Goal: Communication & Community: Ask a question

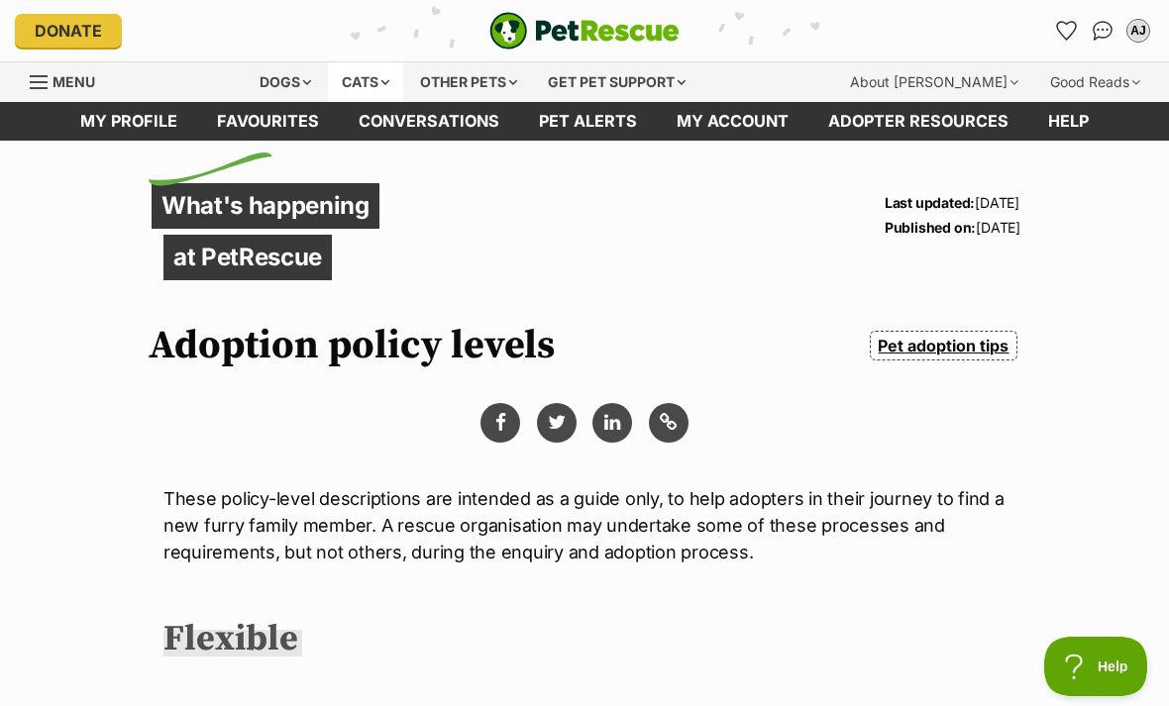
click at [397, 68] on div "Cats" at bounding box center [365, 82] width 75 height 40
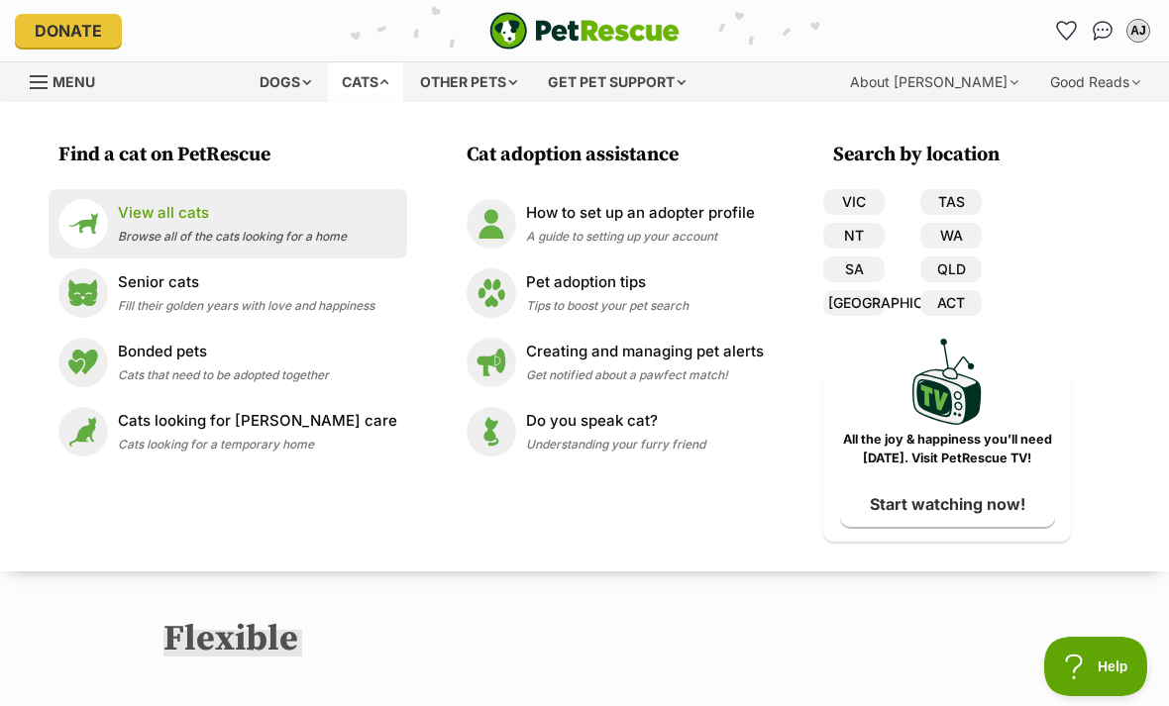
click at [156, 235] on span "Browse all of the cats looking for a home" at bounding box center [232, 236] width 229 height 15
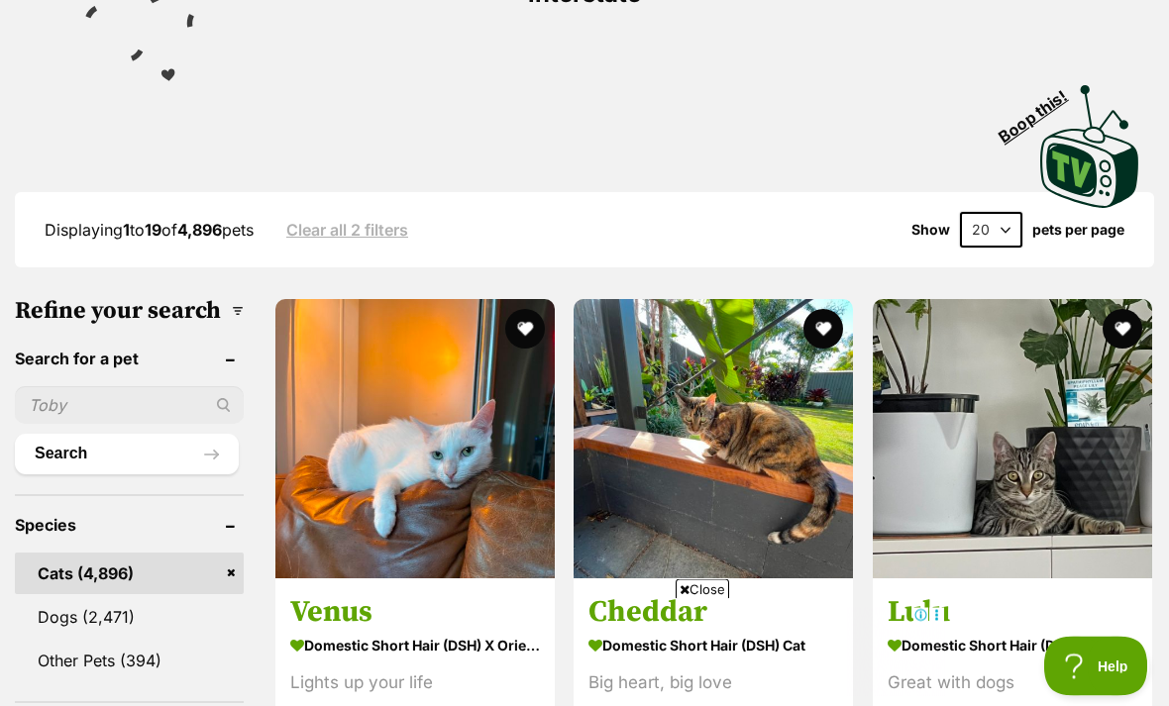
scroll to position [396, 0]
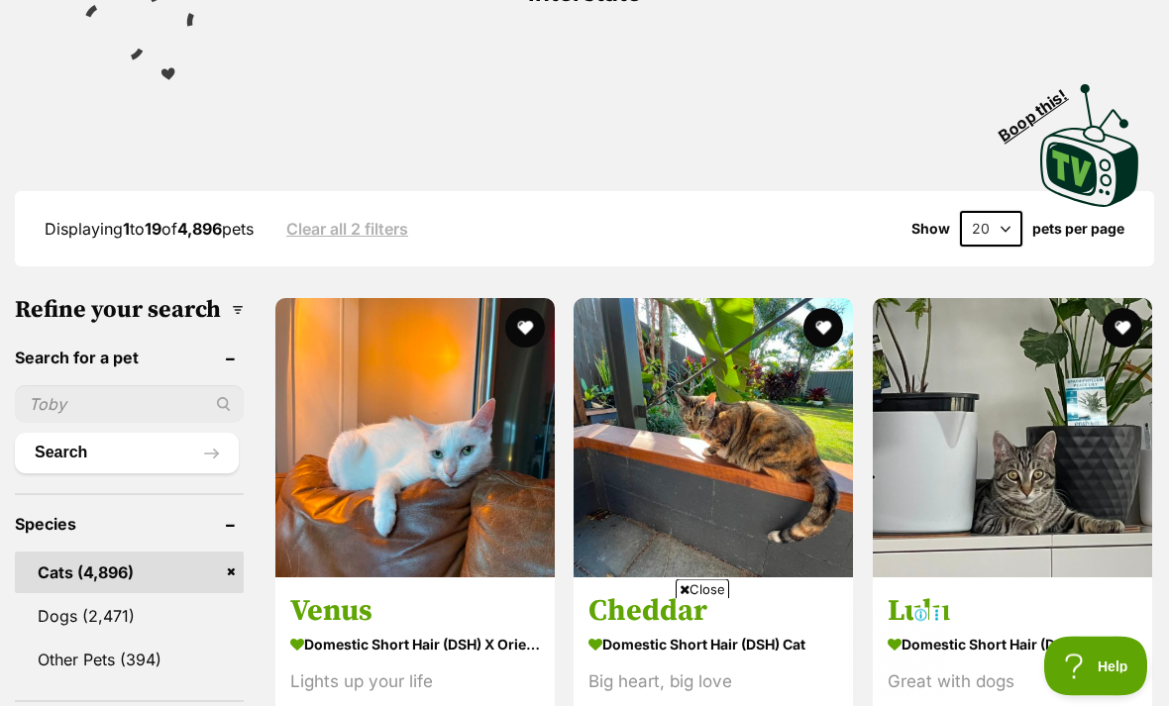
click at [59, 395] on input "text" at bounding box center [129, 405] width 229 height 38
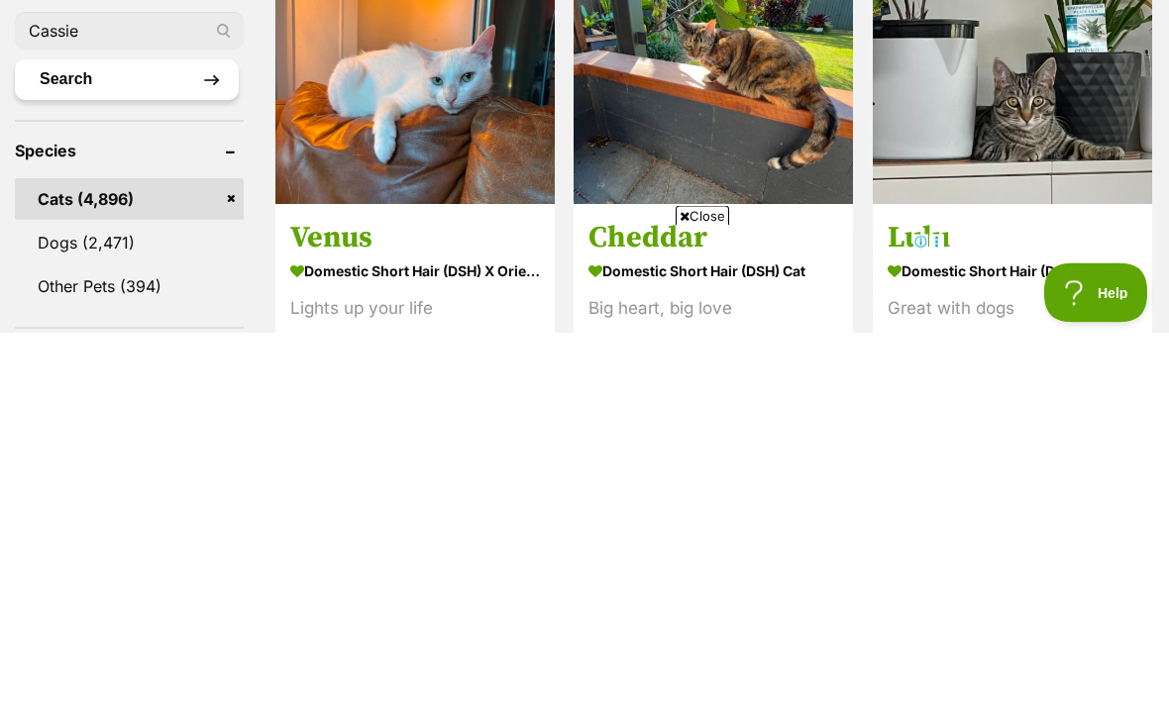
type input "Cassie"
click at [48, 434] on button "Search" at bounding box center [127, 454] width 224 height 40
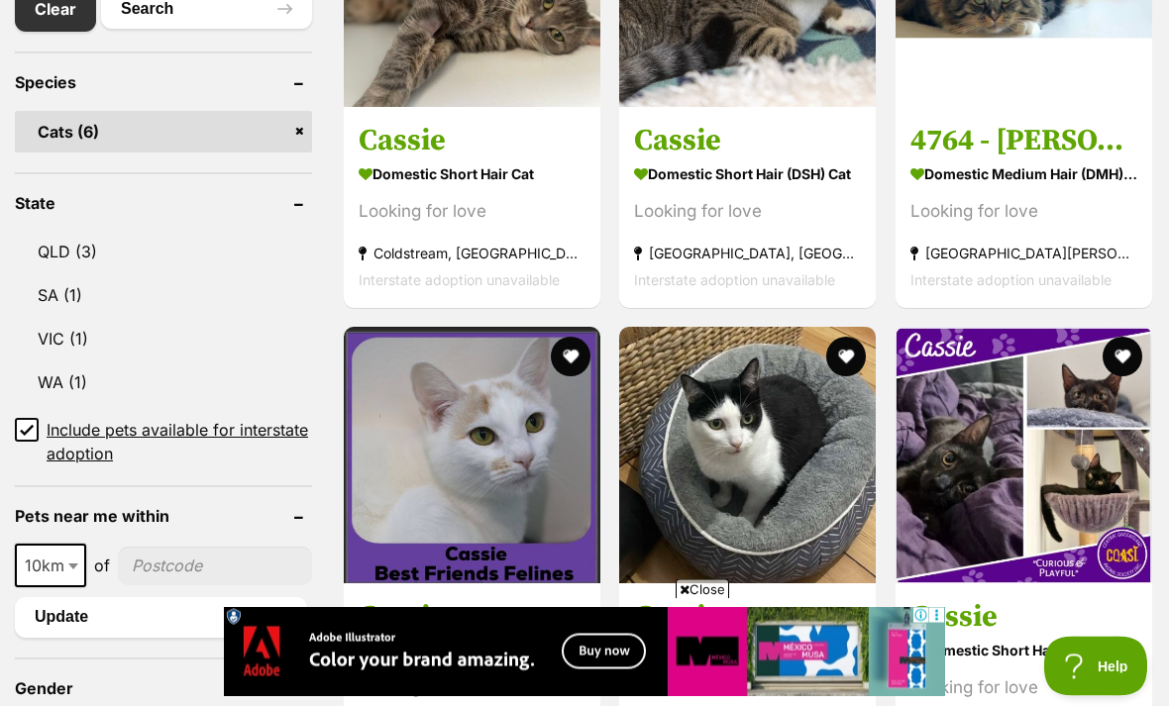
scroll to position [844, 0]
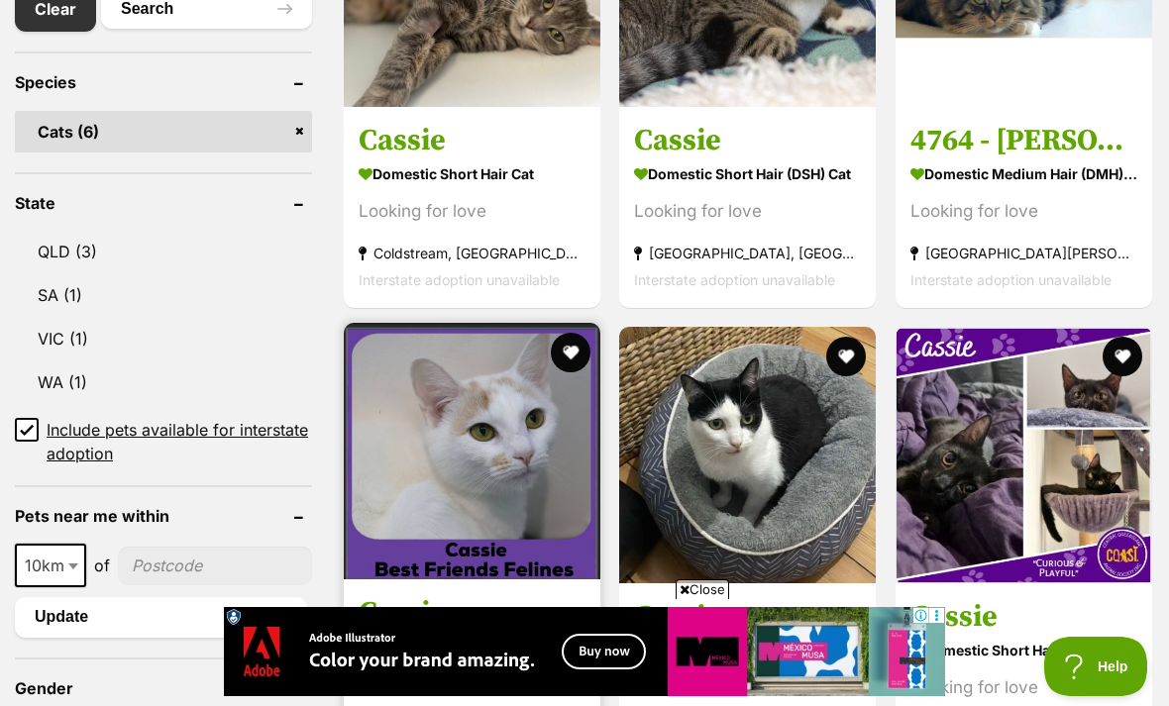
click at [450, 393] on img at bounding box center [472, 451] width 257 height 257
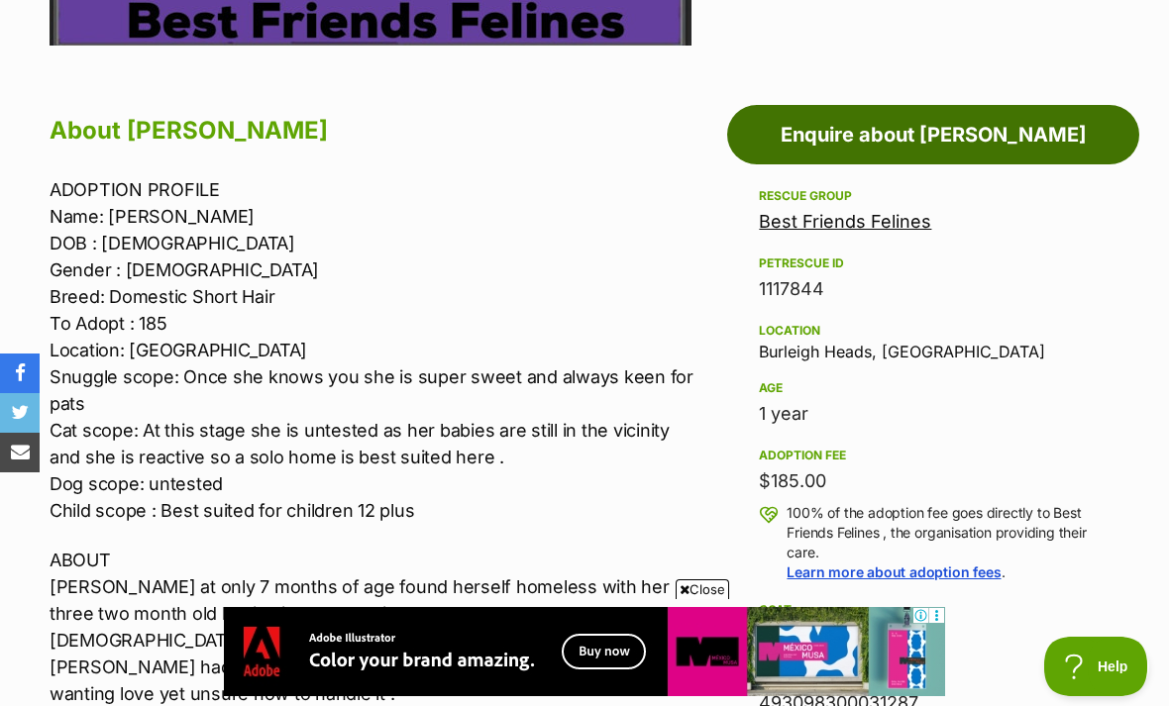
click at [1039, 128] on link "Enquire about [PERSON_NAME]" at bounding box center [933, 134] width 412 height 59
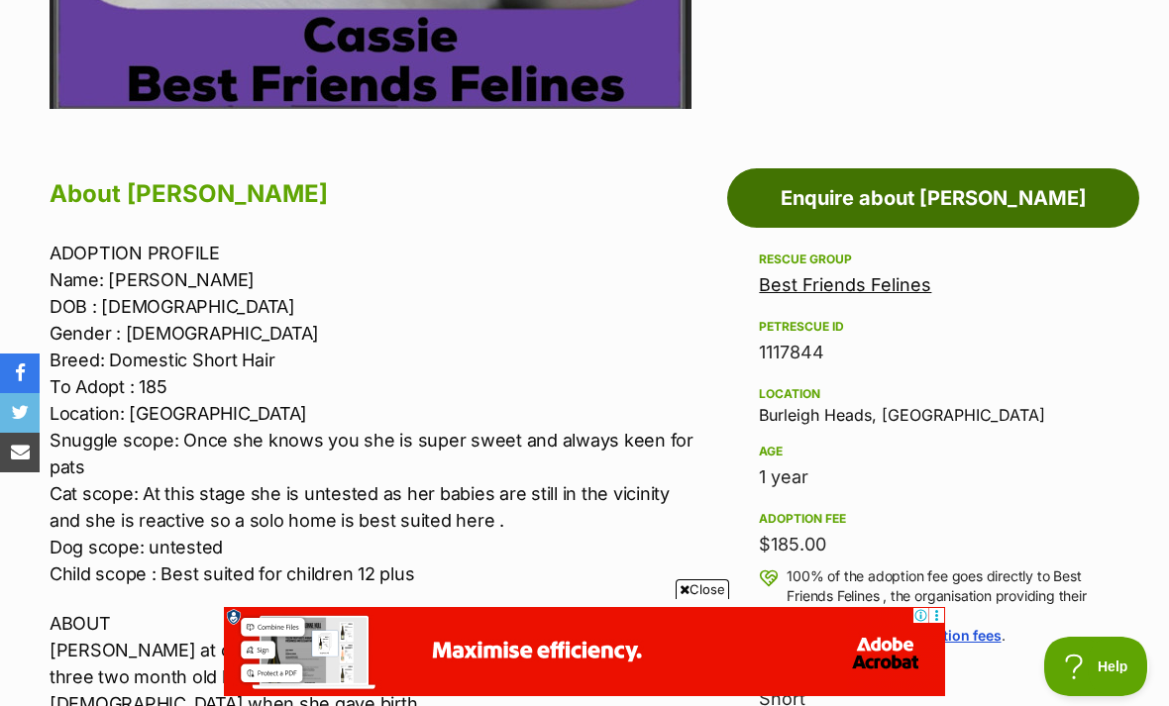
scroll to position [946, 0]
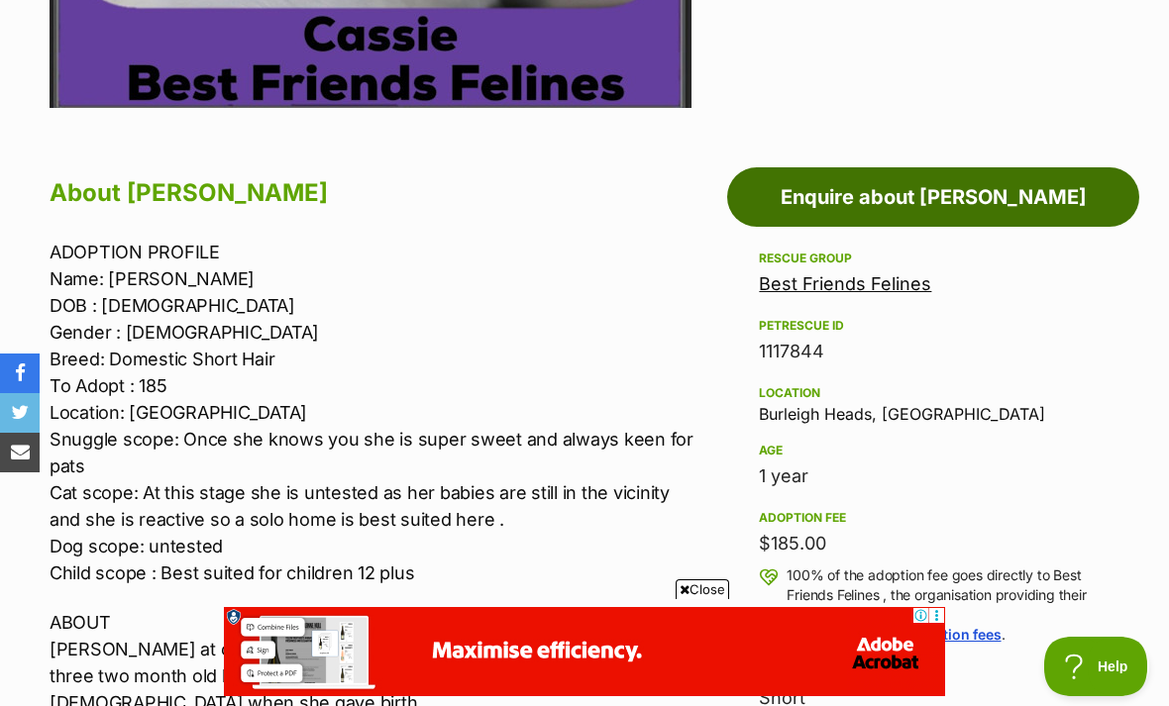
click at [955, 185] on link "Enquire about [PERSON_NAME]" at bounding box center [933, 196] width 412 height 59
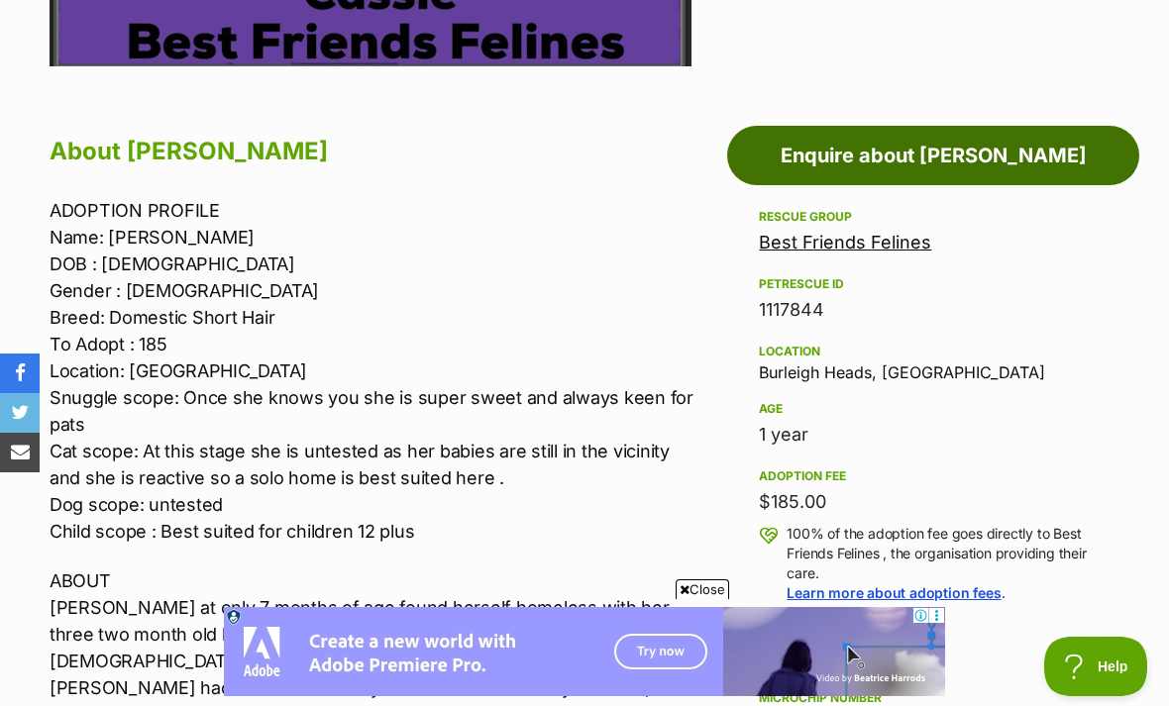
scroll to position [985, 0]
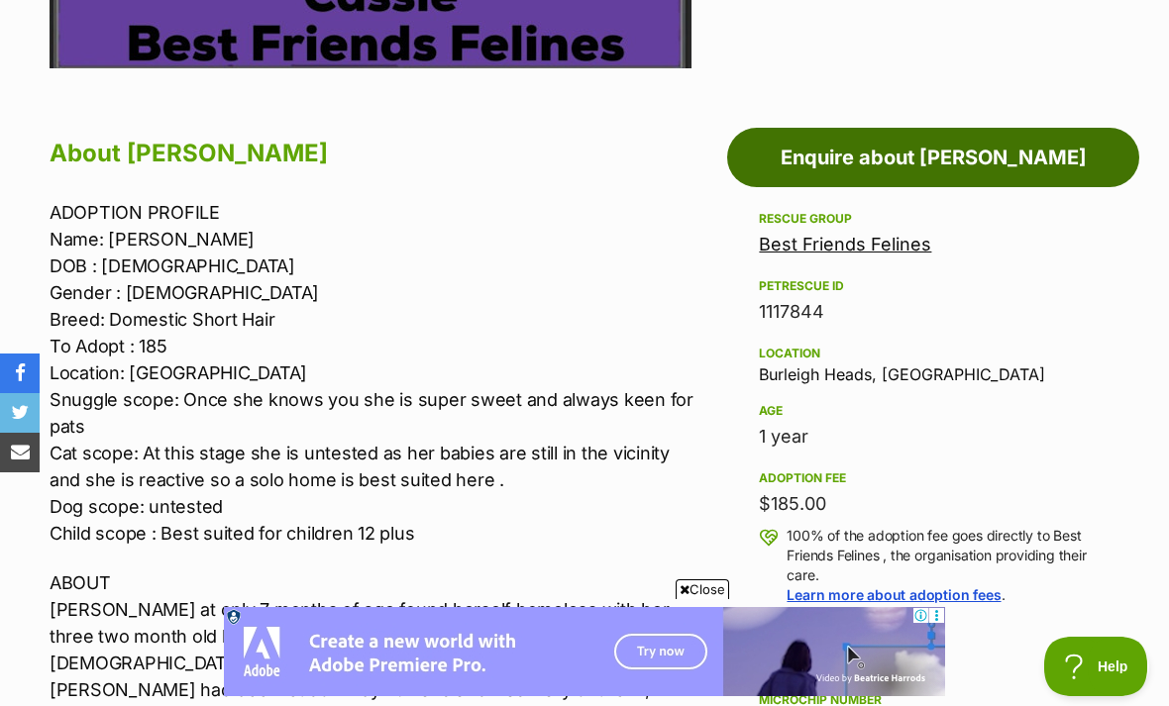
click at [1016, 135] on link "Enquire about [PERSON_NAME]" at bounding box center [933, 157] width 412 height 59
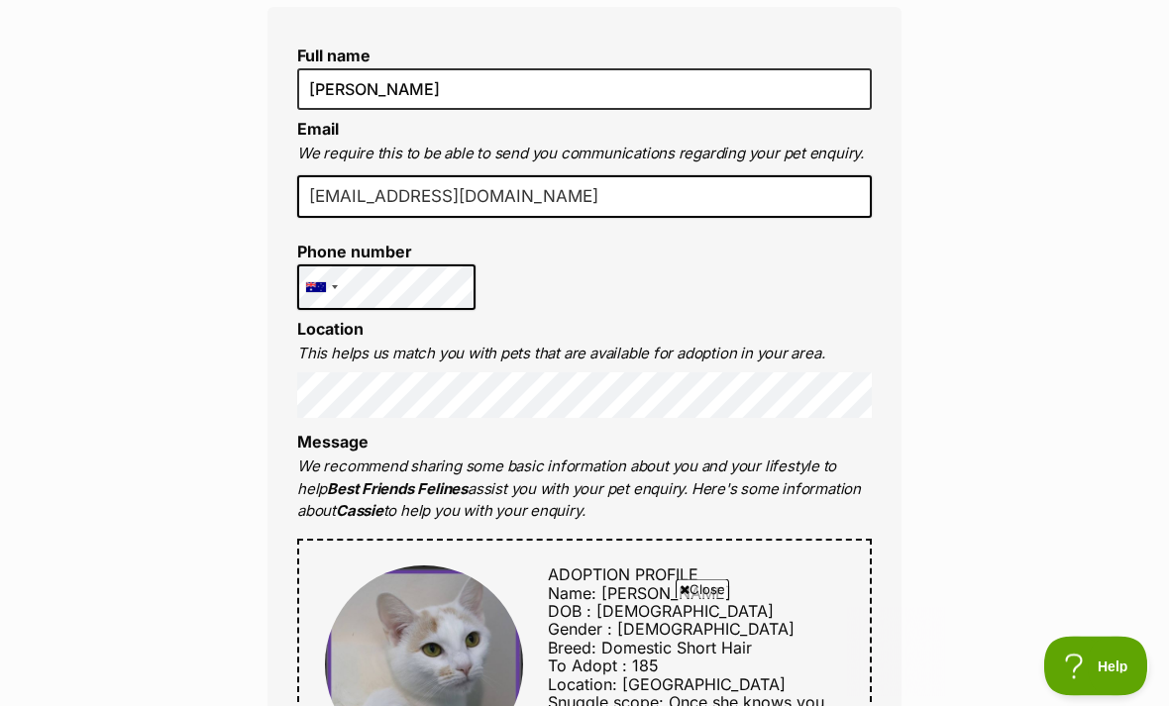
scroll to position [476, 0]
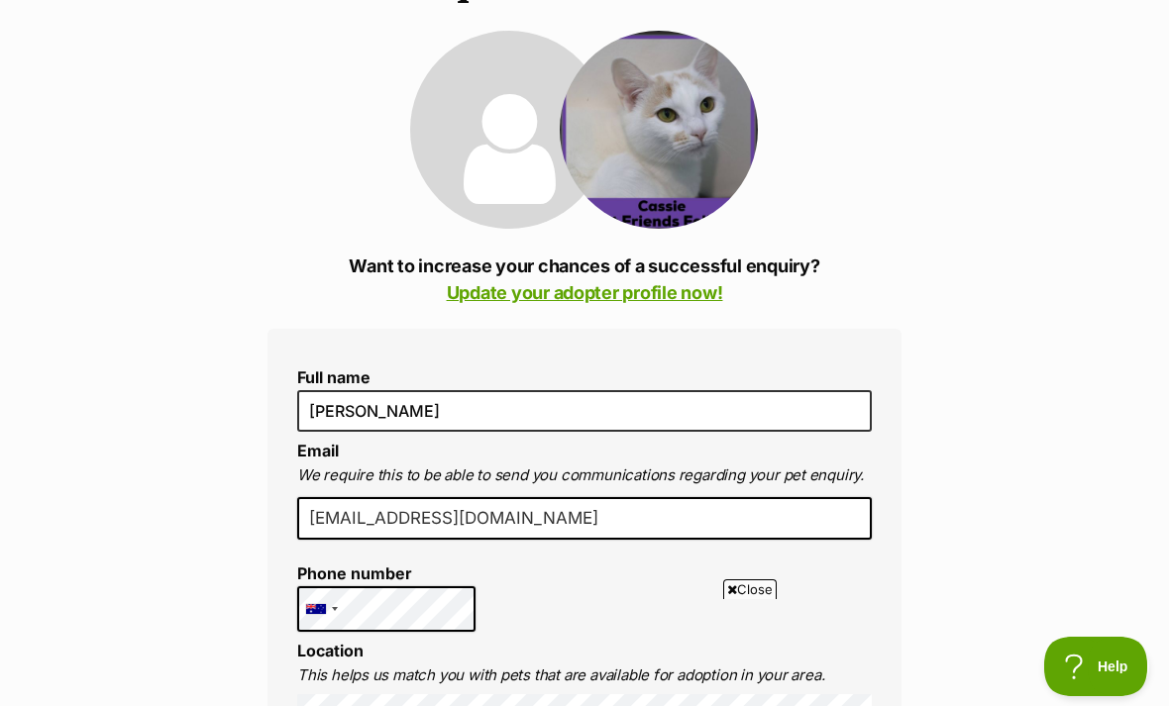
scroll to position [167, 0]
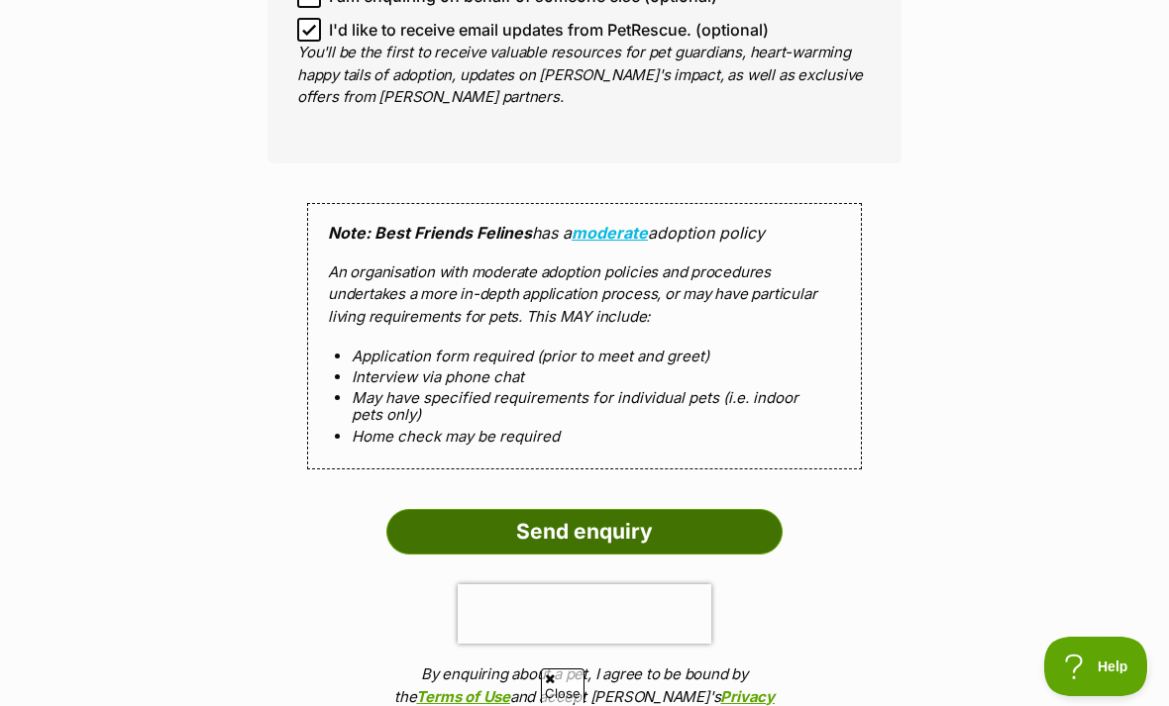
click at [742, 526] on input "Send enquiry" at bounding box center [584, 532] width 396 height 46
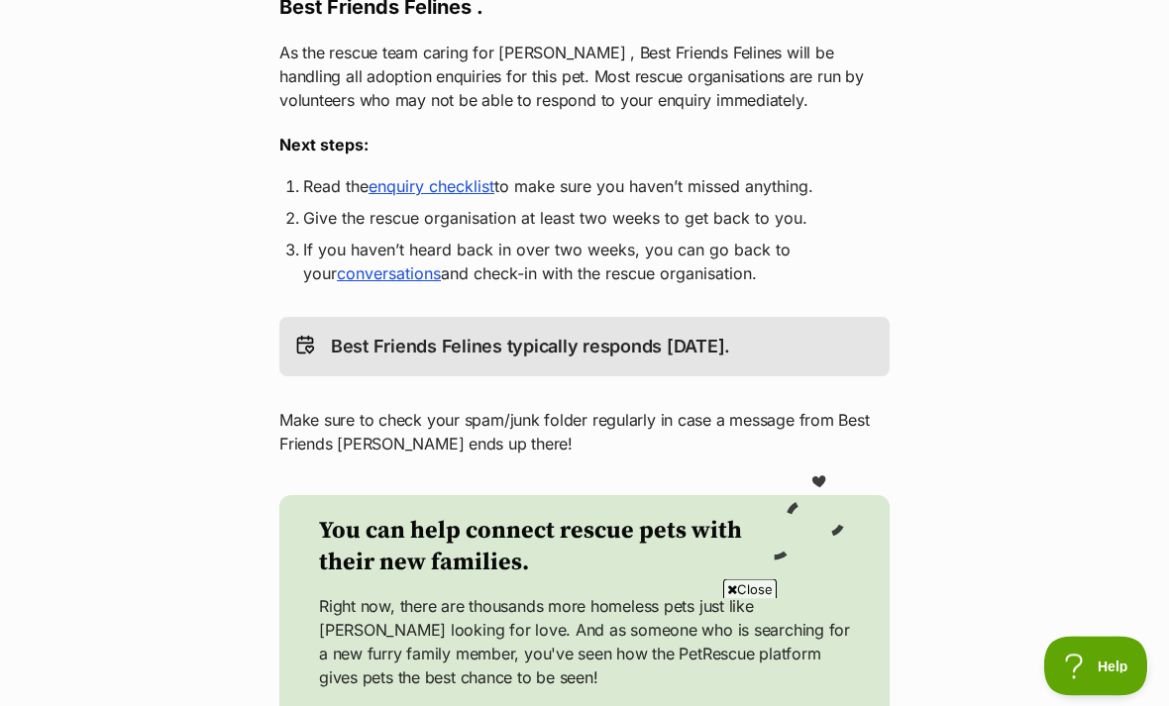
scroll to position [395, 0]
click at [467, 178] on link "enquiry checklist" at bounding box center [431, 186] width 126 height 20
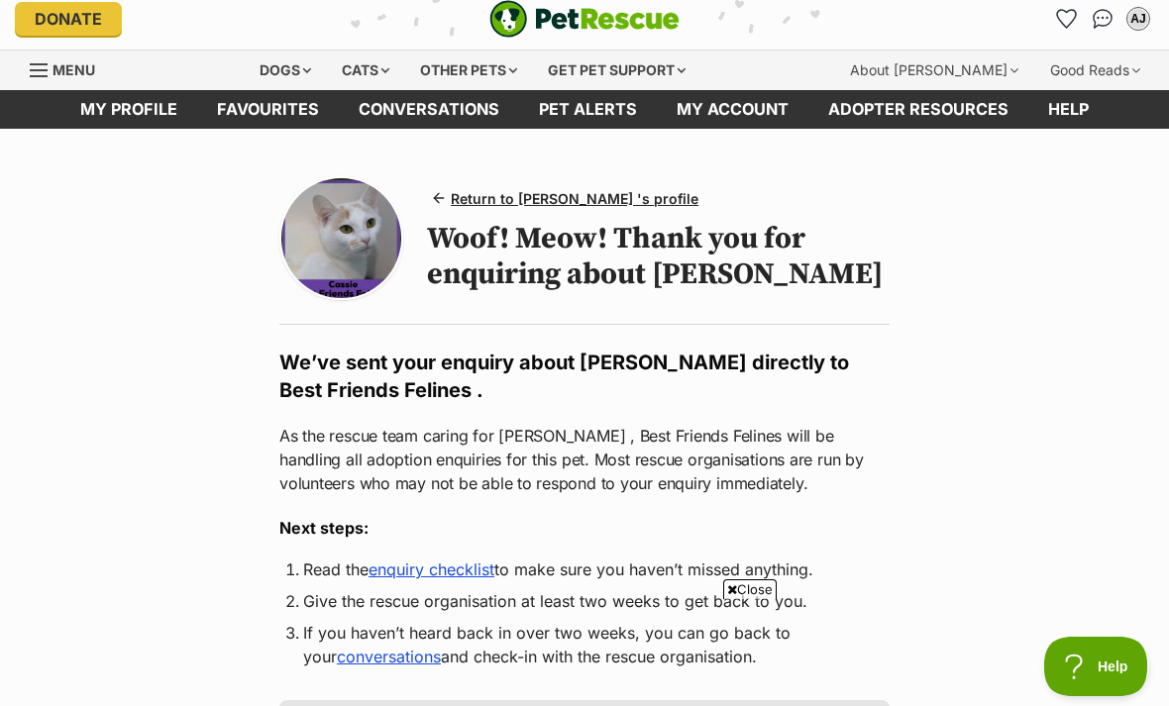
scroll to position [0, 0]
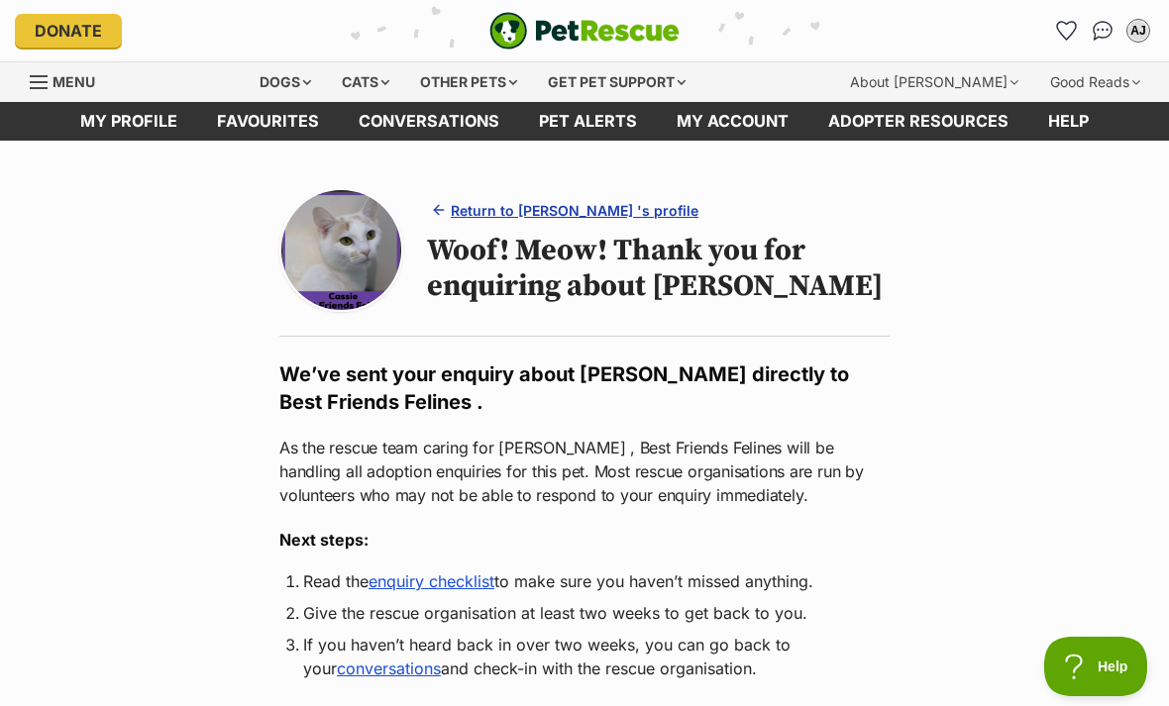
click at [620, 219] on span "Return to Cassie 's profile" at bounding box center [575, 210] width 248 height 21
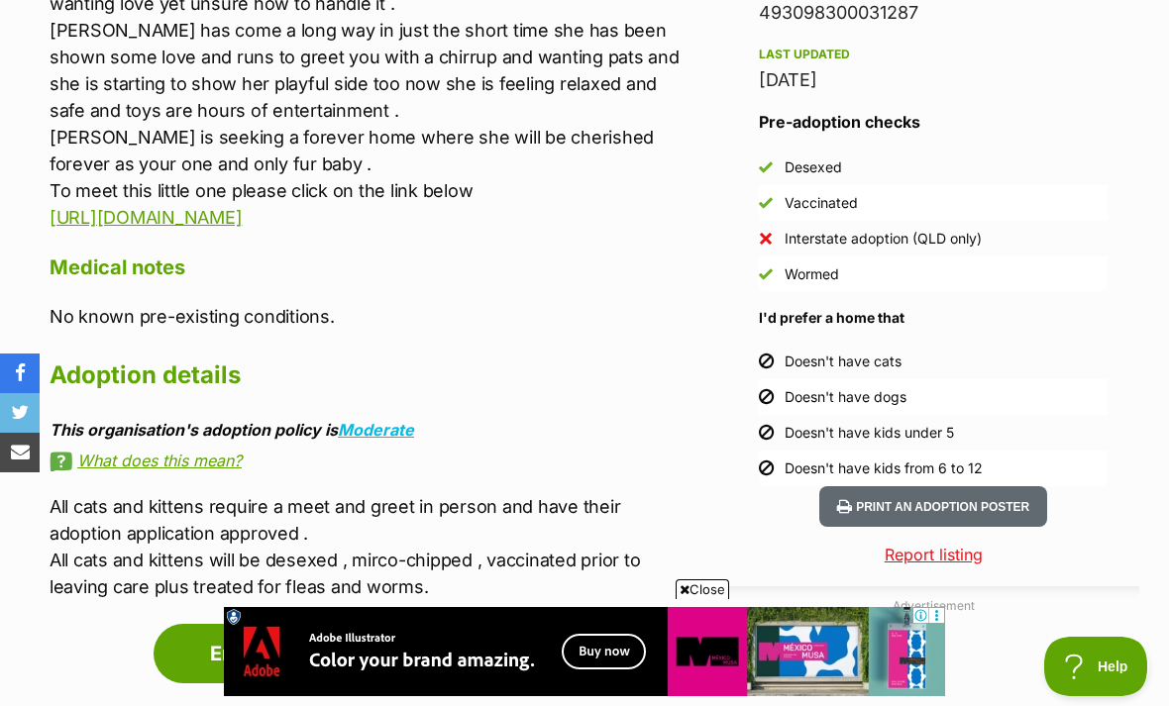
scroll to position [1694, 0]
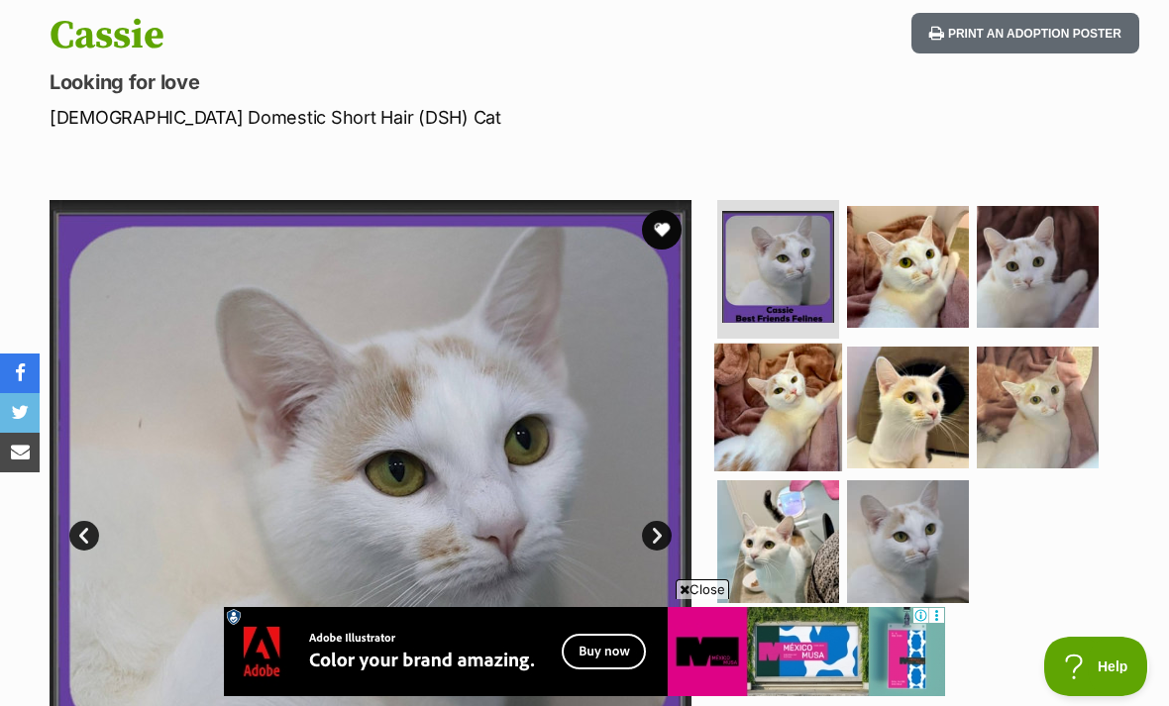
click at [783, 381] on img at bounding box center [778, 407] width 128 height 128
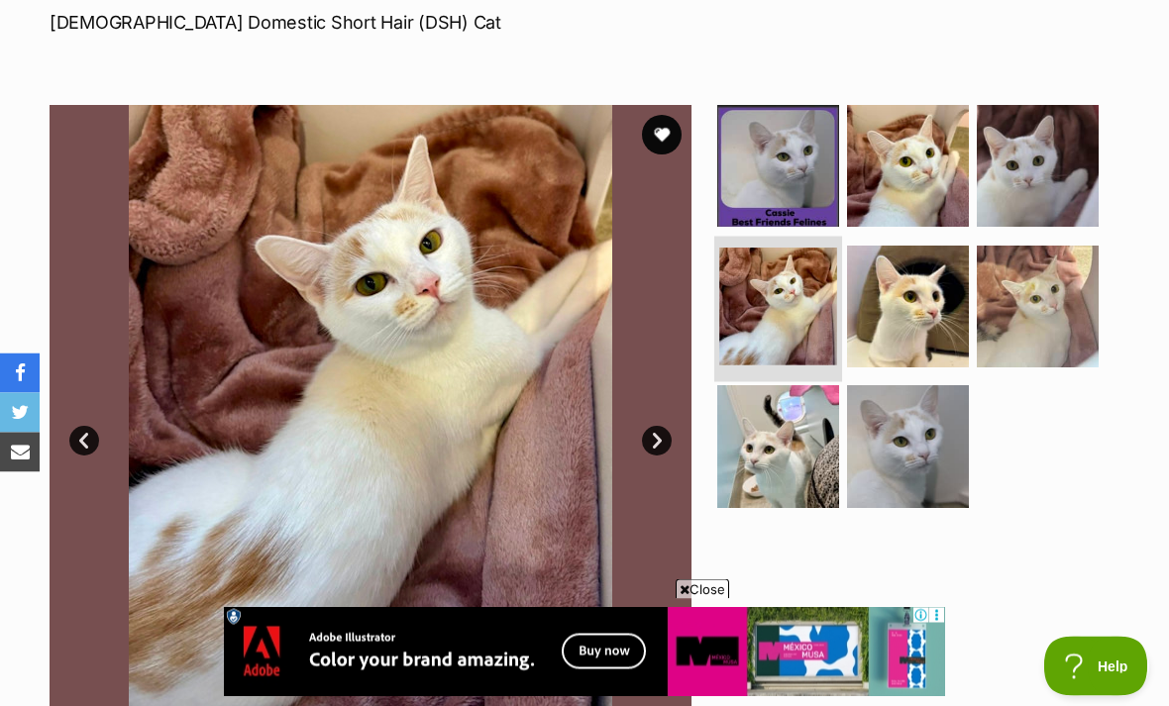
scroll to position [309, 0]
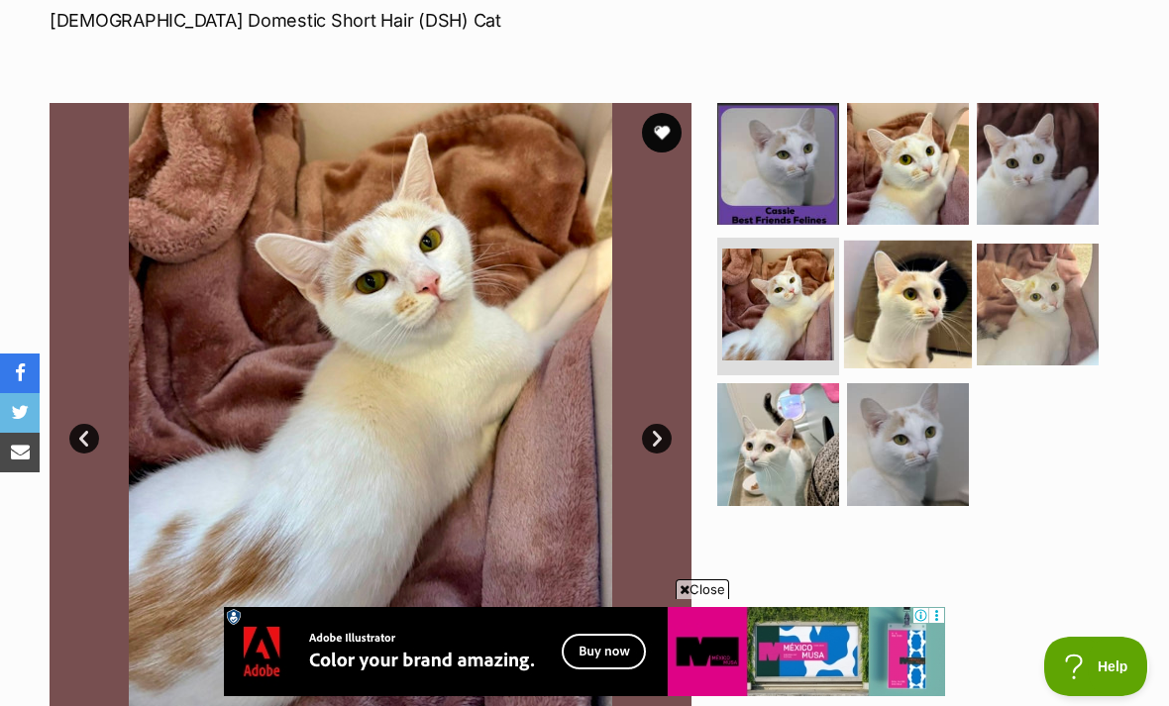
click at [905, 310] on img at bounding box center [908, 304] width 128 height 128
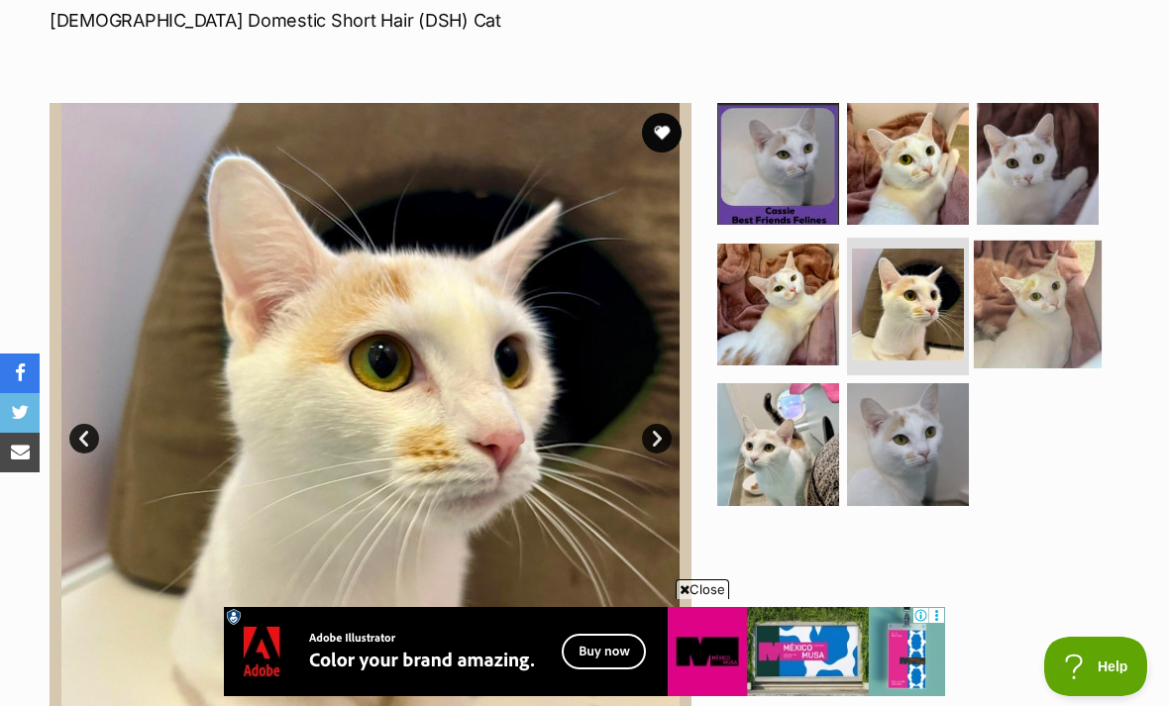
click at [1053, 290] on img at bounding box center [1038, 304] width 128 height 128
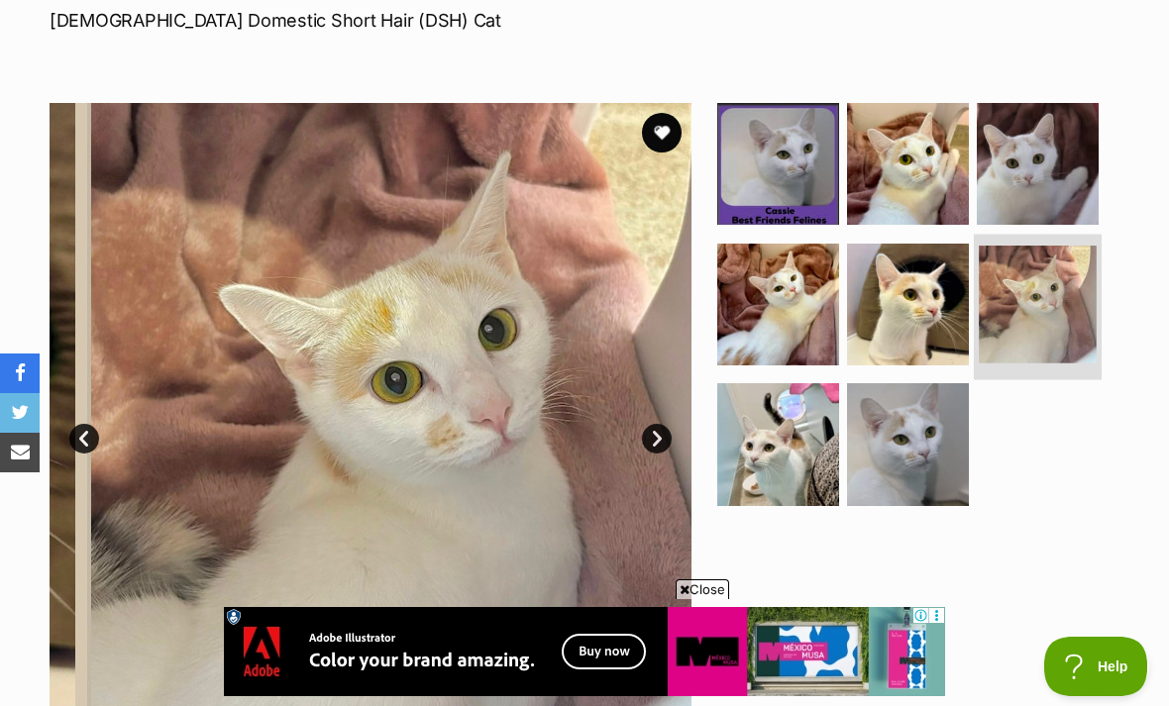
scroll to position [0, 0]
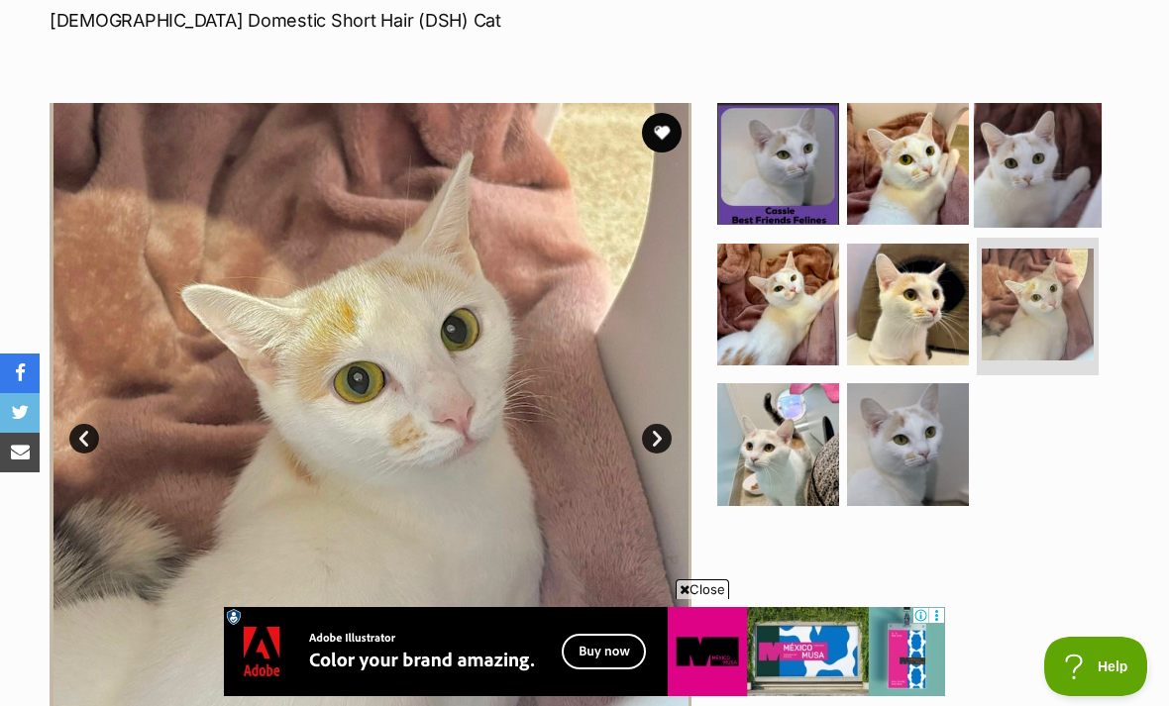
click at [1089, 163] on img at bounding box center [1038, 164] width 128 height 128
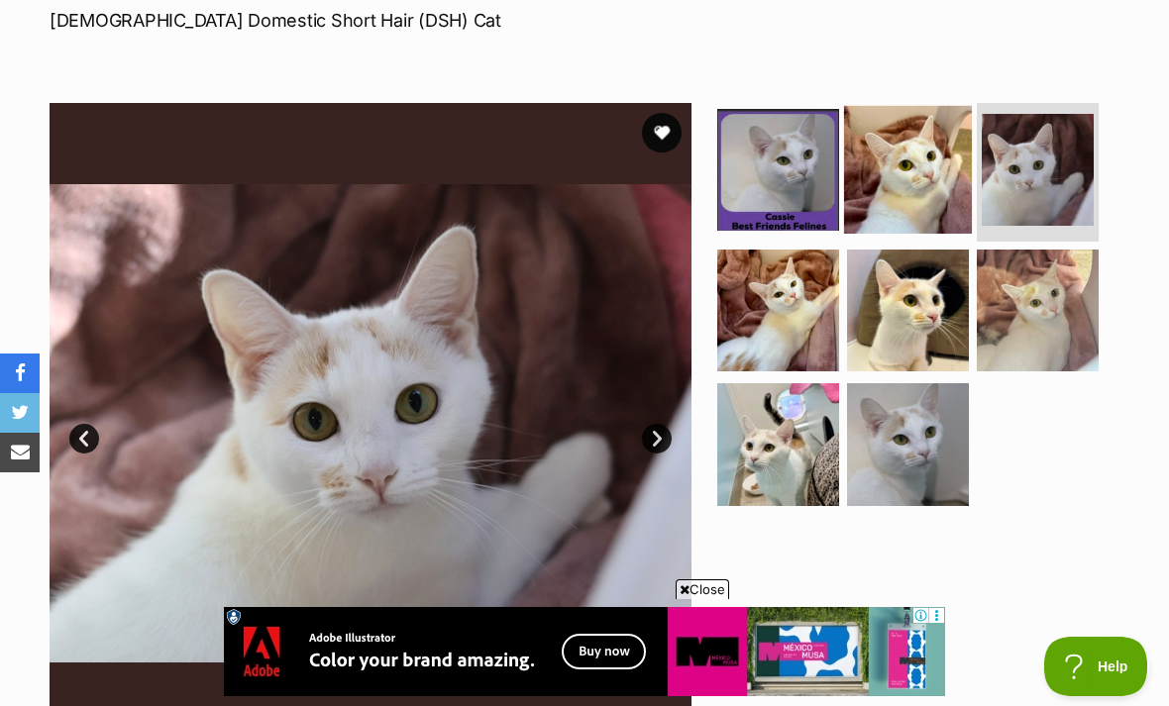
click at [931, 215] on img at bounding box center [908, 170] width 128 height 128
